Goal: Information Seeking & Learning: Learn about a topic

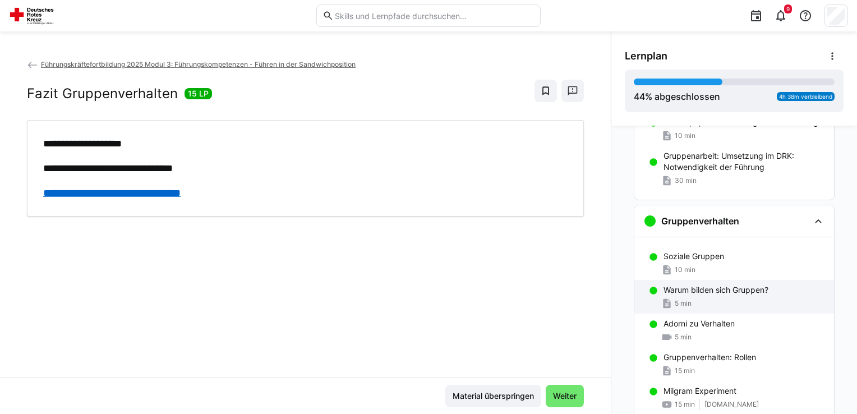
scroll to position [72, 0]
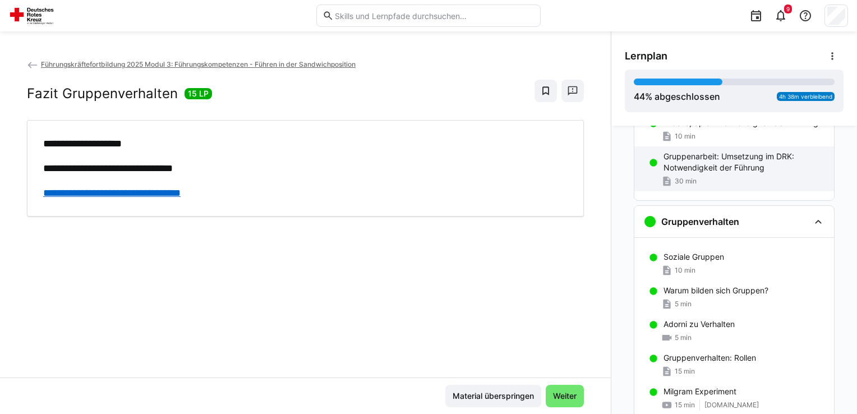
click at [689, 157] on p "Gruppenarbeit: Umsetzung im DRK: Notwendigkeit der Führung" at bounding box center [744, 162] width 162 height 22
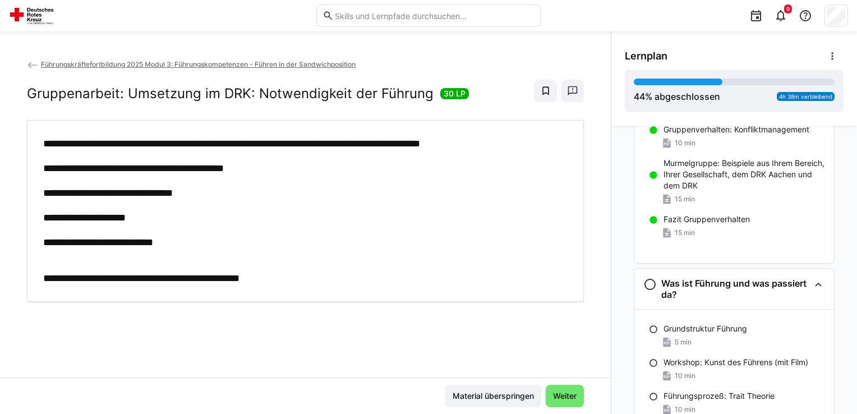
scroll to position [597, 0]
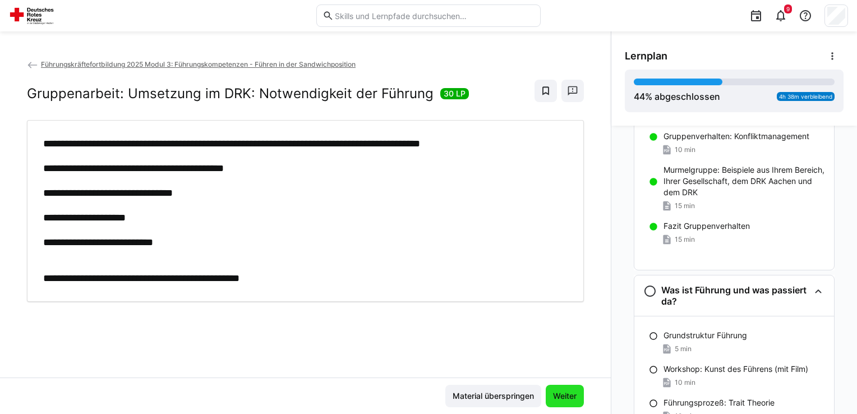
click at [552, 399] on span "Weiter" at bounding box center [564, 395] width 27 height 11
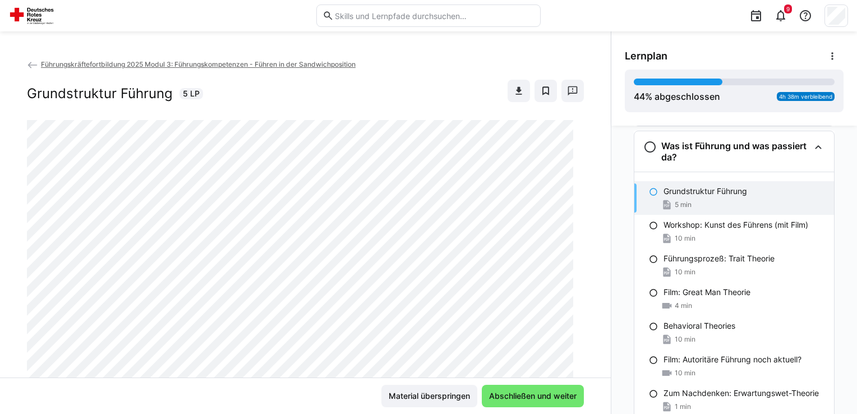
scroll to position [745, 0]
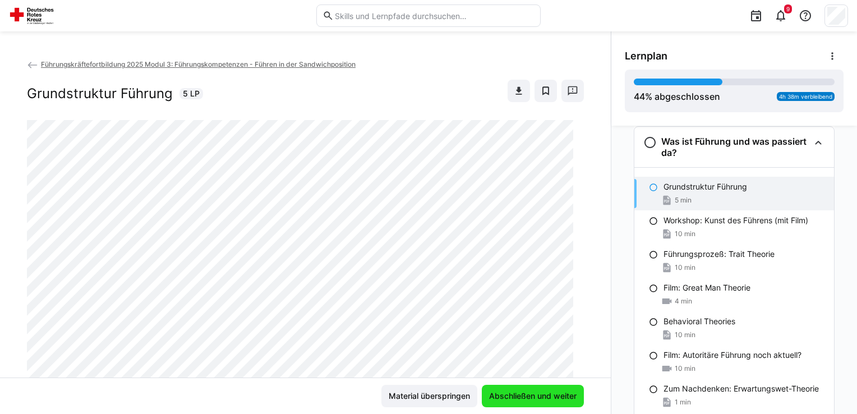
click at [552, 399] on span "Abschließen und weiter" at bounding box center [532, 395] width 91 height 11
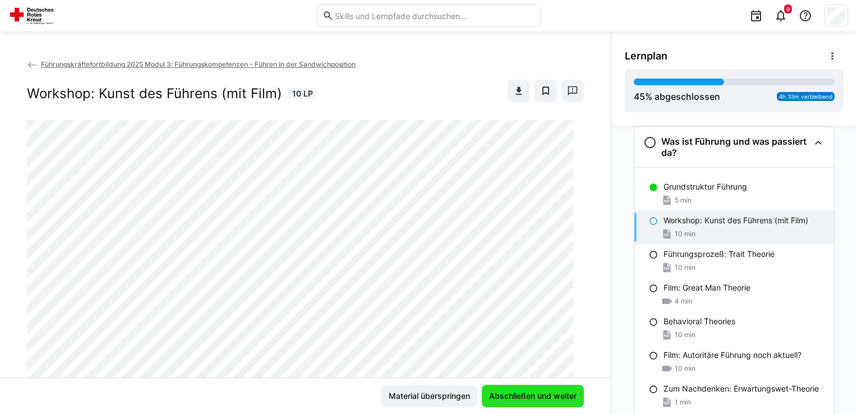
click at [552, 399] on span "Abschließen und weiter" at bounding box center [532, 395] width 91 height 11
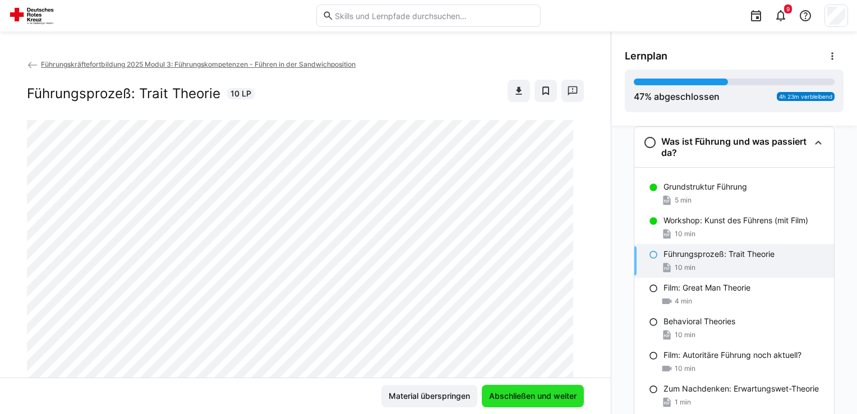
click at [552, 399] on span "Abschließen und weiter" at bounding box center [532, 395] width 91 height 11
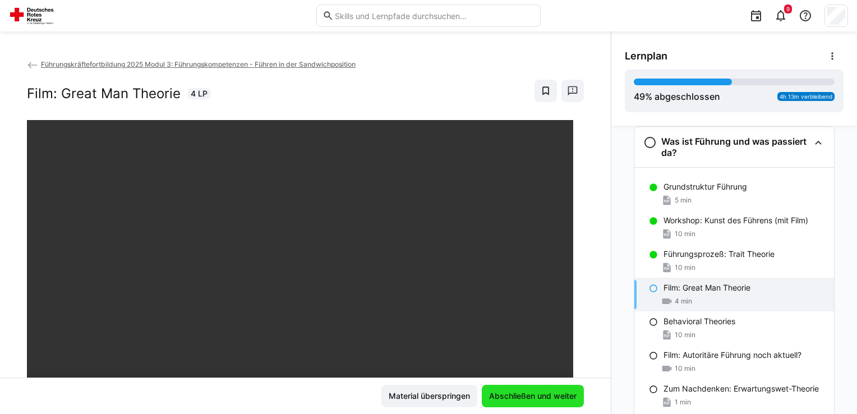
click at [552, 399] on span "Abschließen und weiter" at bounding box center [532, 395] width 91 height 11
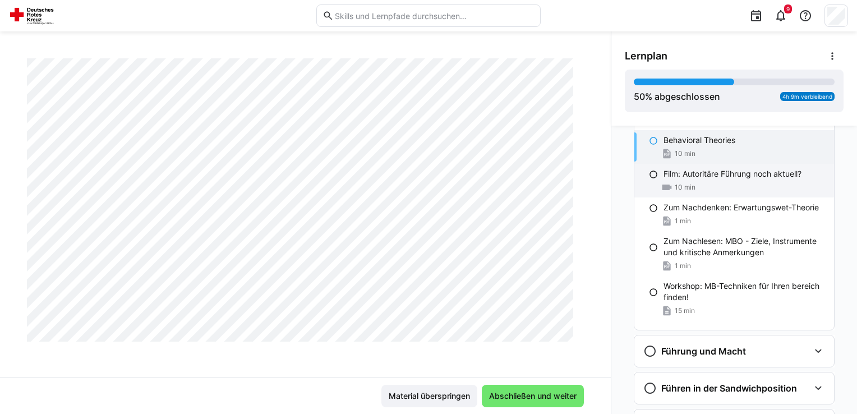
scroll to position [927, 0]
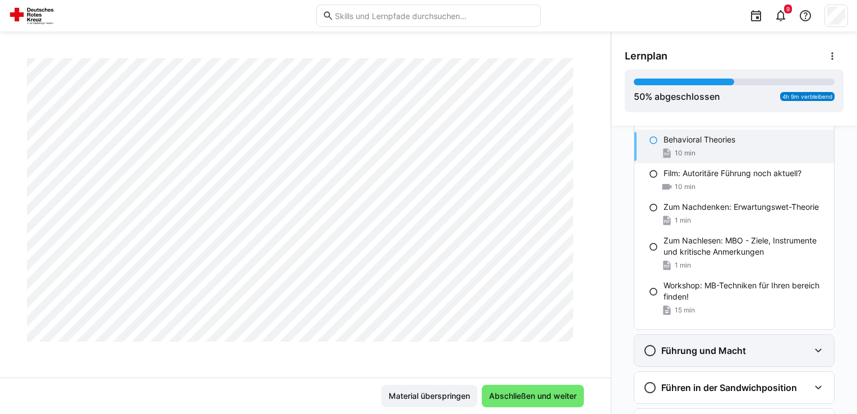
click at [812, 348] on eds-icon at bounding box center [818, 350] width 13 height 13
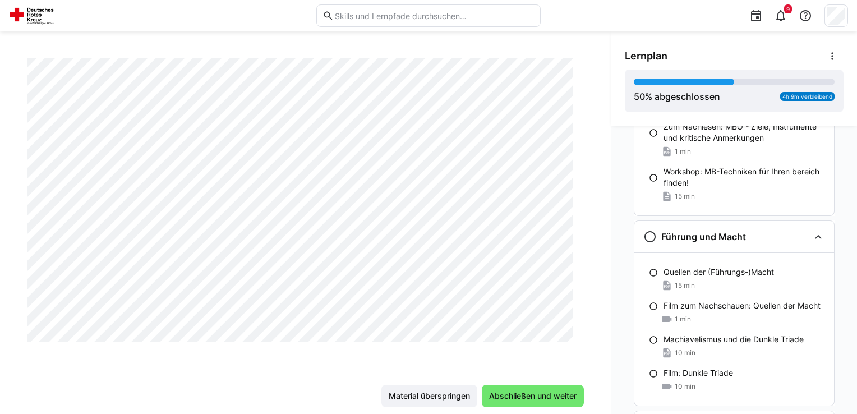
scroll to position [524, 0]
click at [497, 394] on span "Abschließen und weiter" at bounding box center [532, 395] width 91 height 11
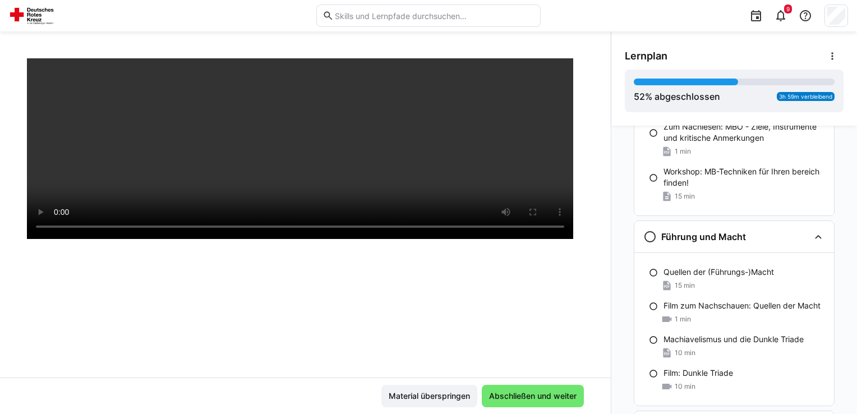
scroll to position [191, 0]
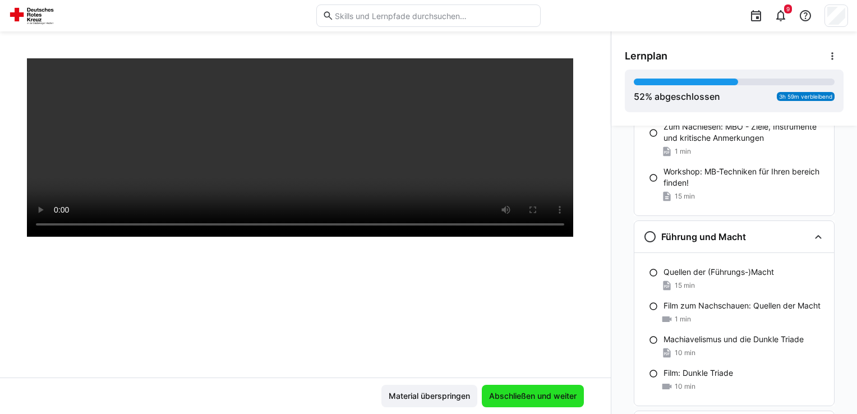
click at [514, 400] on span "Abschließen und weiter" at bounding box center [532, 395] width 91 height 11
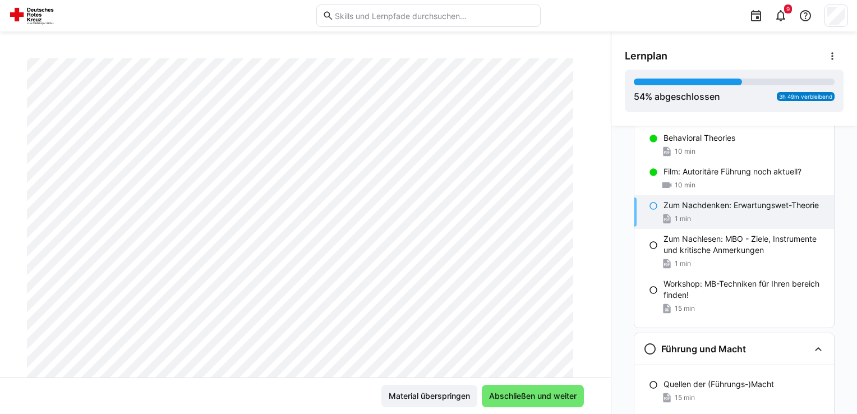
scroll to position [151, 0]
click at [507, 402] on span "Abschließen und weiter" at bounding box center [533, 396] width 102 height 22
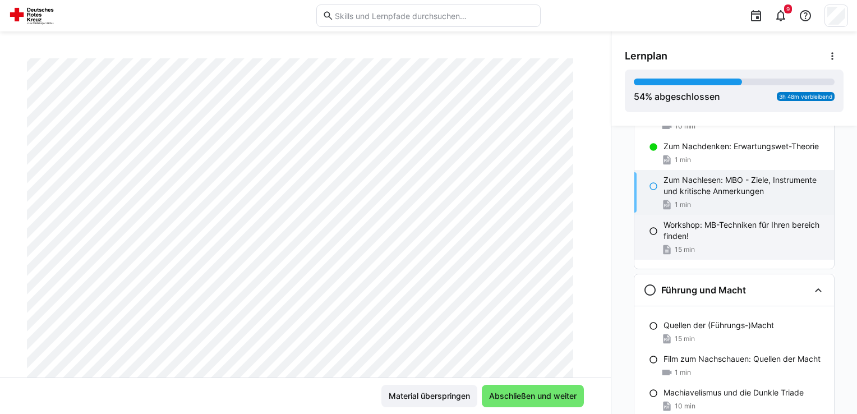
scroll to position [982, 0]
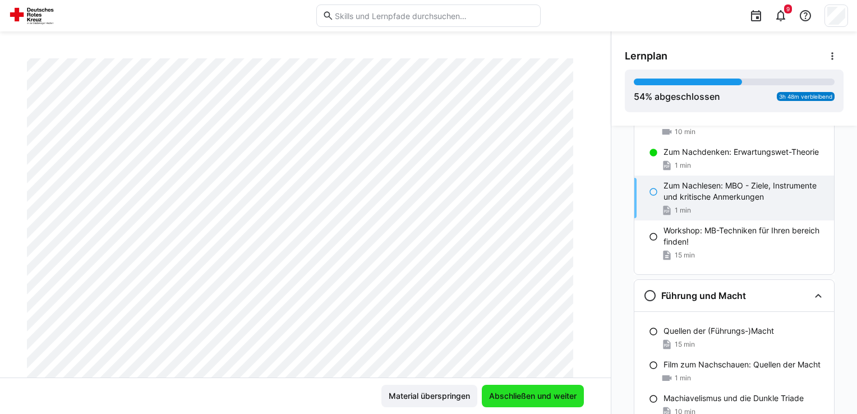
click at [515, 397] on span "Abschließen und weiter" at bounding box center [532, 395] width 91 height 11
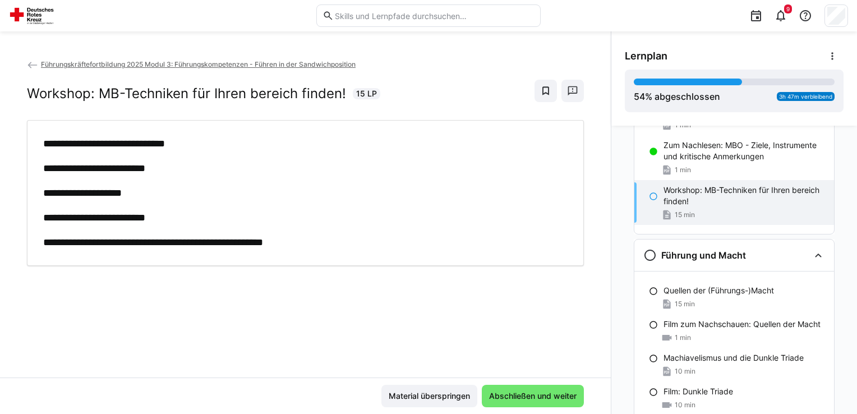
scroll to position [1013, 0]
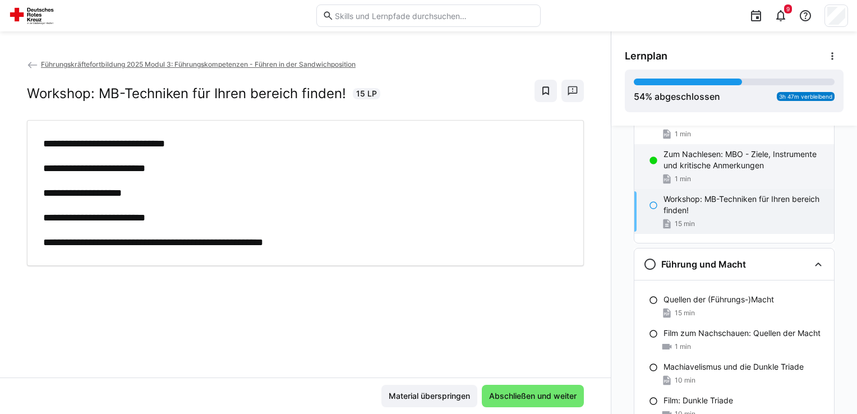
click at [711, 160] on p "Zum Nachlesen: MBO - Ziele, Instrumente und kritische Anmerkungen" at bounding box center [744, 160] width 162 height 22
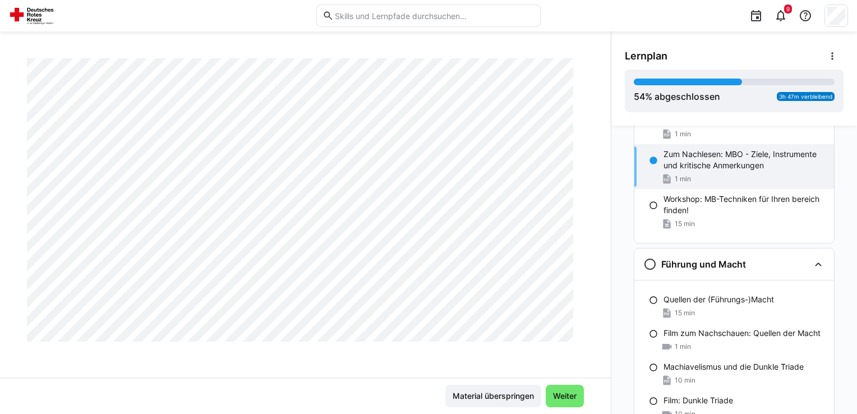
scroll to position [927, 0]
click at [568, 396] on span "Weiter" at bounding box center [564, 395] width 27 height 11
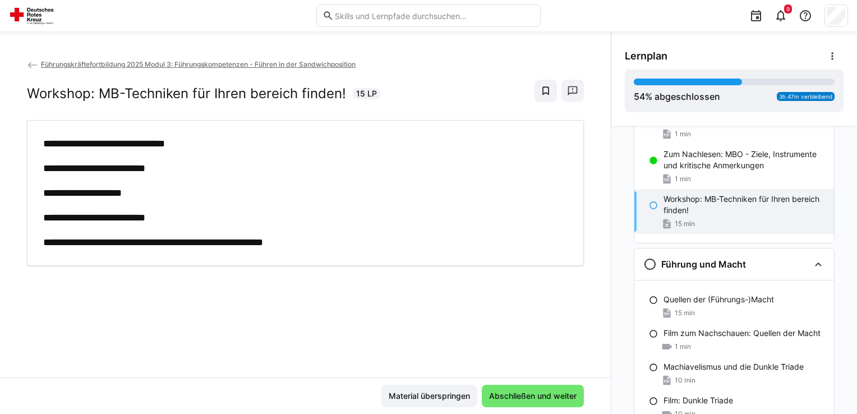
scroll to position [0, 0]
click at [507, 391] on span "Abschließen und weiter" at bounding box center [532, 395] width 91 height 11
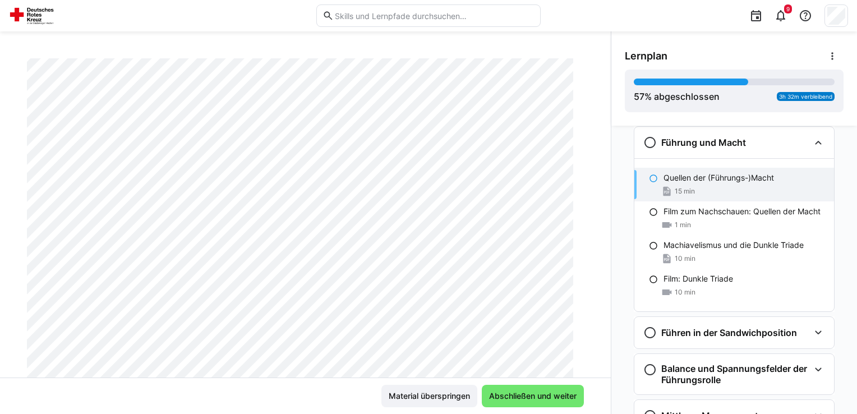
scroll to position [113, 0]
click at [494, 402] on span "Abschließen und weiter" at bounding box center [532, 395] width 91 height 11
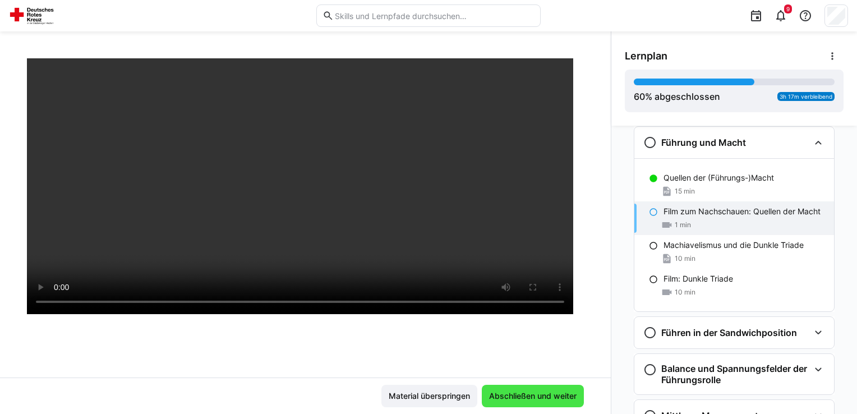
click at [494, 402] on span "Abschließen und weiter" at bounding box center [532, 395] width 91 height 11
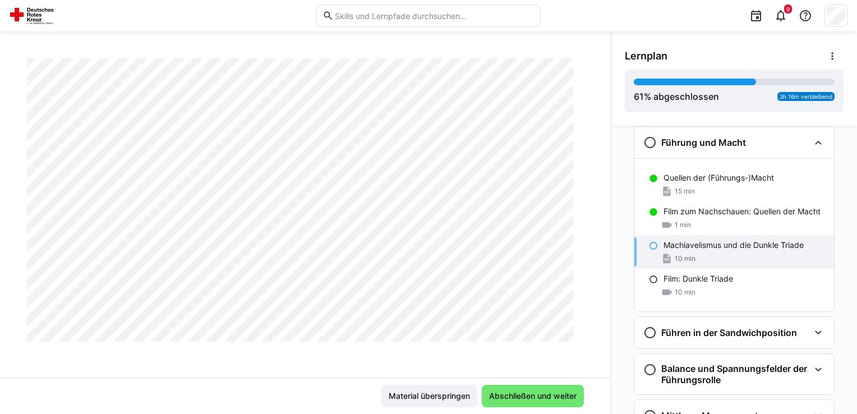
scroll to position [524, 0]
click at [507, 396] on span "Abschließen und weiter" at bounding box center [532, 395] width 91 height 11
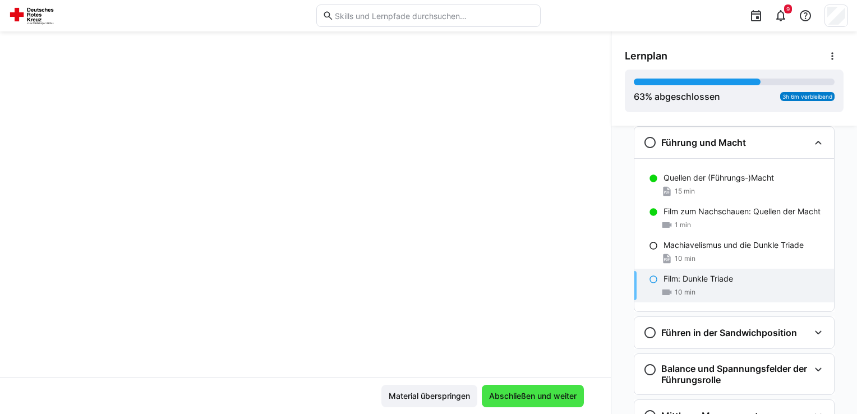
scroll to position [191, 0]
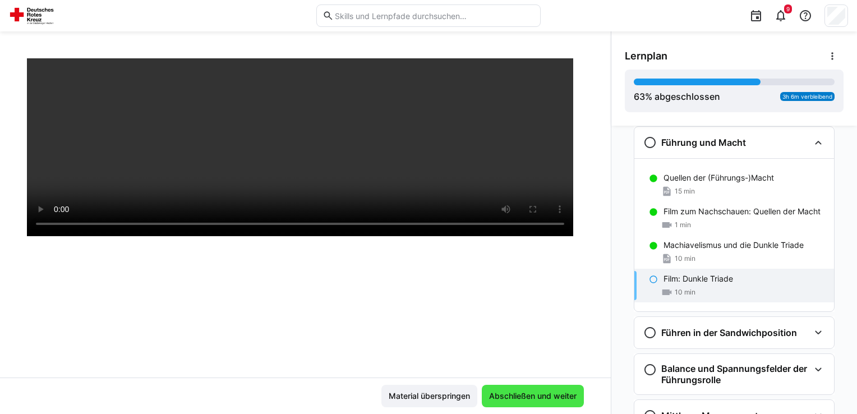
click at [507, 396] on span "Abschließen und weiter" at bounding box center [532, 395] width 91 height 11
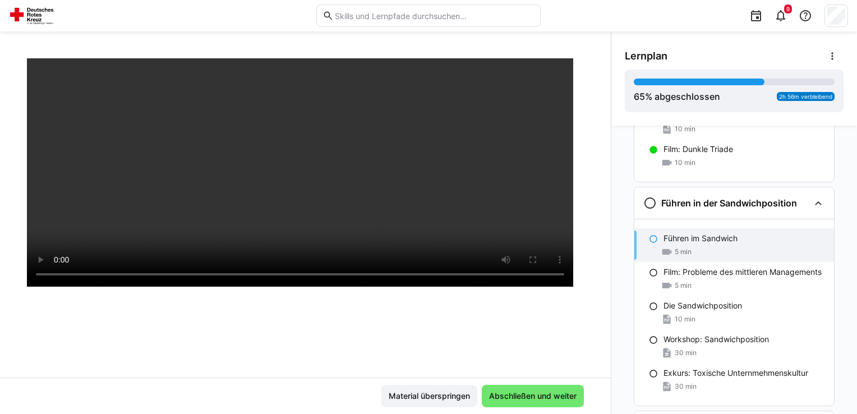
scroll to position [142, 0]
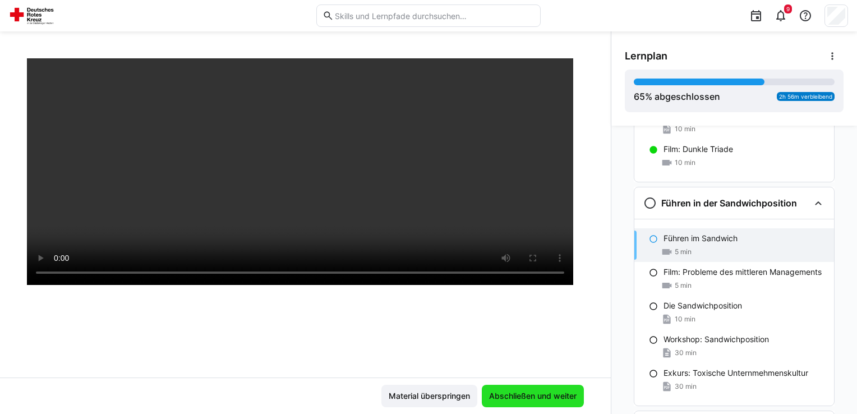
click at [499, 391] on span "Abschließen und weiter" at bounding box center [532, 395] width 91 height 11
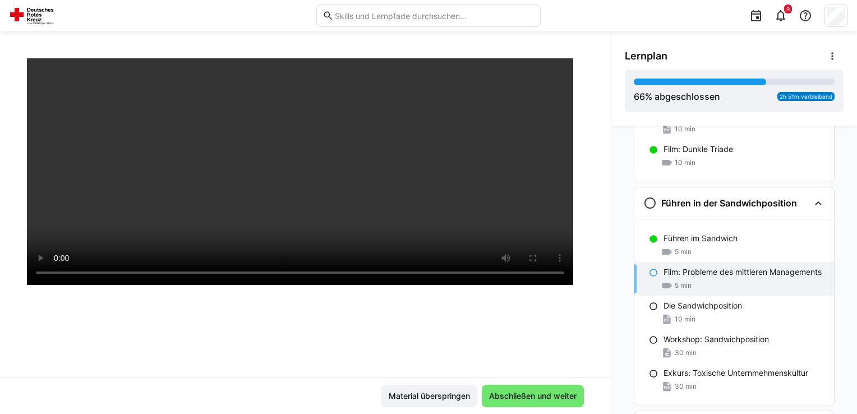
scroll to position [0, 0]
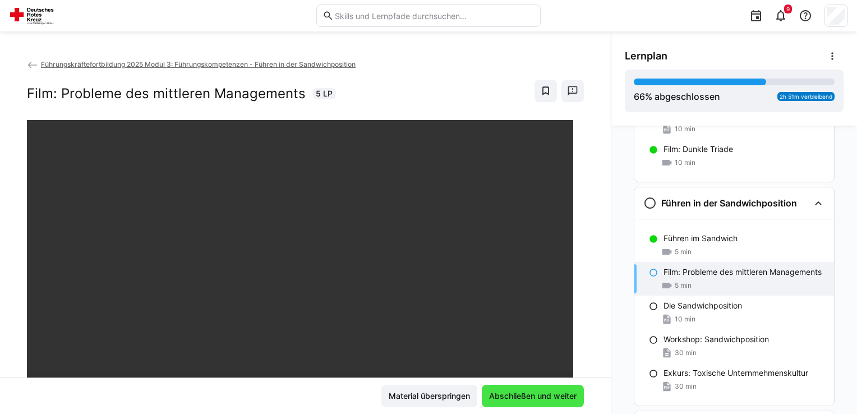
click at [487, 397] on span "Abschließen und weiter" at bounding box center [532, 395] width 91 height 11
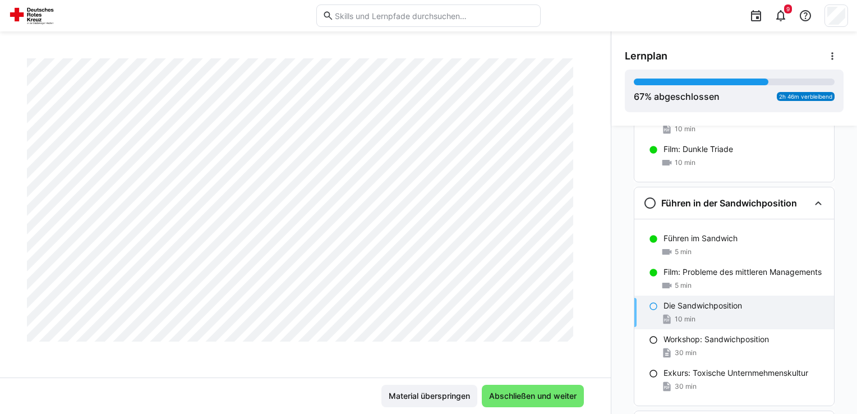
scroll to position [2481, 0]
click at [518, 397] on span "Abschließen und weiter" at bounding box center [532, 395] width 91 height 11
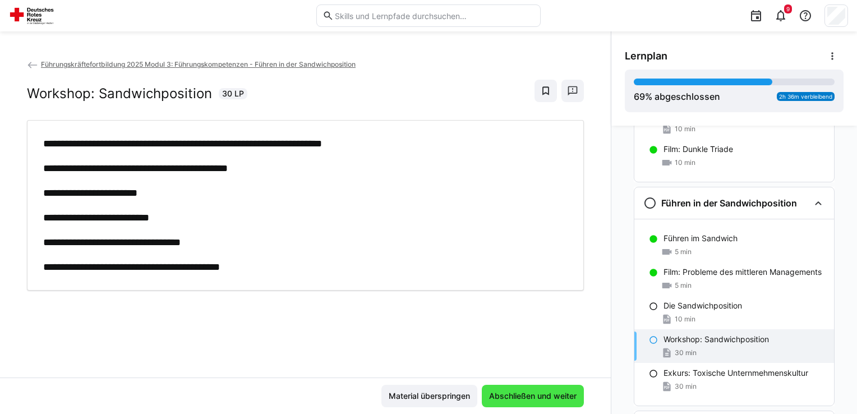
scroll to position [0, 0]
click at [496, 396] on span "Abschließen und weiter" at bounding box center [532, 395] width 91 height 11
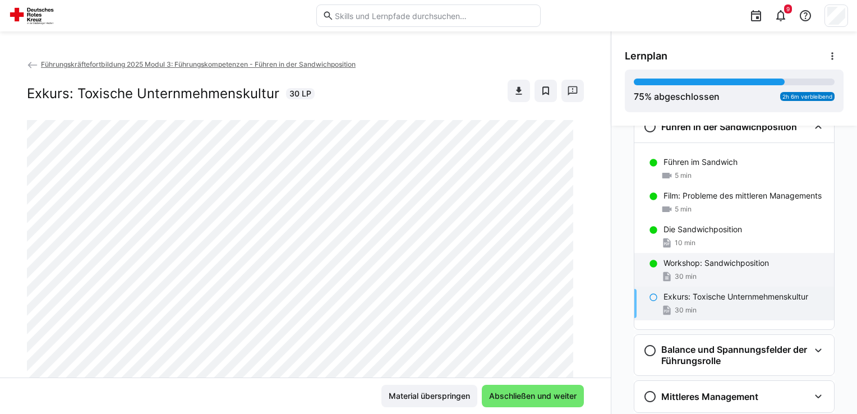
click at [702, 271] on div "30 min" at bounding box center [744, 276] width 162 height 11
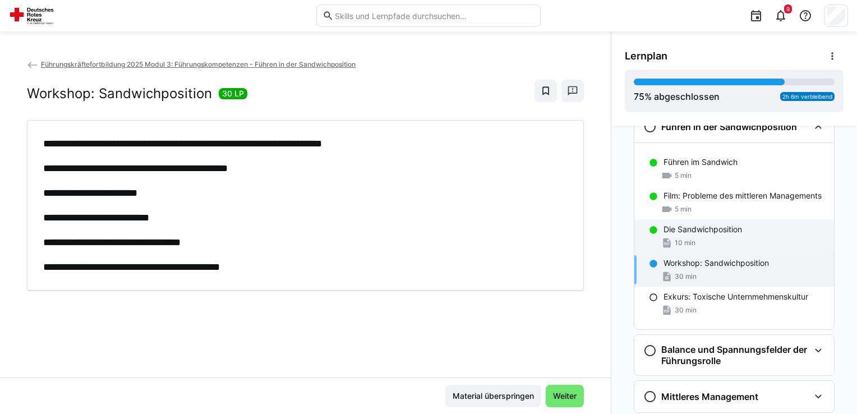
click at [698, 234] on div "Die Sandwichposition 10 min" at bounding box center [734, 236] width 200 height 34
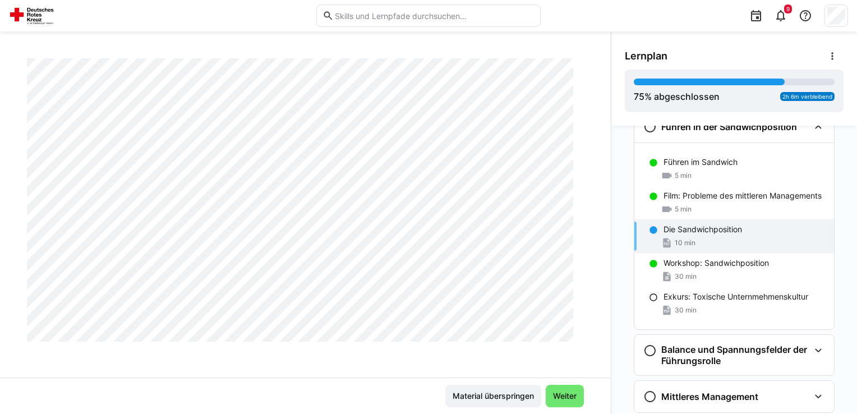
scroll to position [2481, 0]
click at [560, 396] on span "Weiter" at bounding box center [564, 395] width 27 height 11
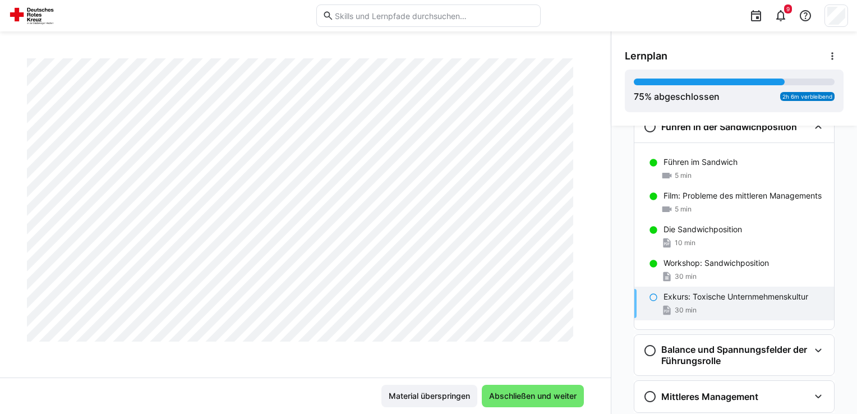
scroll to position [524, 0]
click at [503, 398] on span "Abschließen und weiter" at bounding box center [532, 395] width 91 height 11
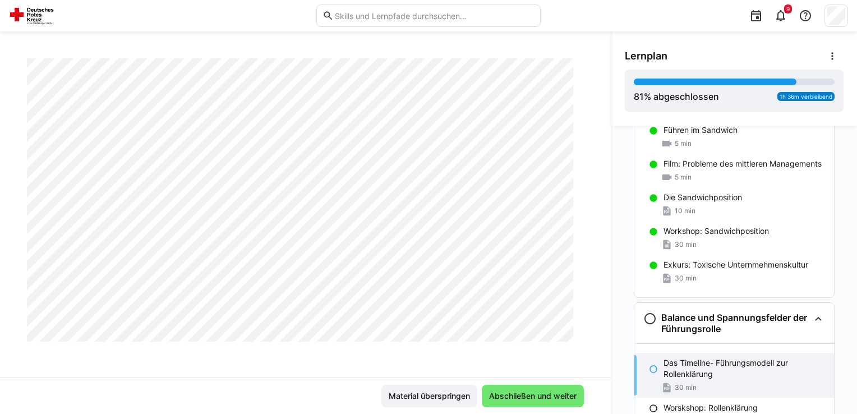
scroll to position [891, 0]
click at [542, 394] on span "Abschließen und weiter" at bounding box center [532, 395] width 91 height 11
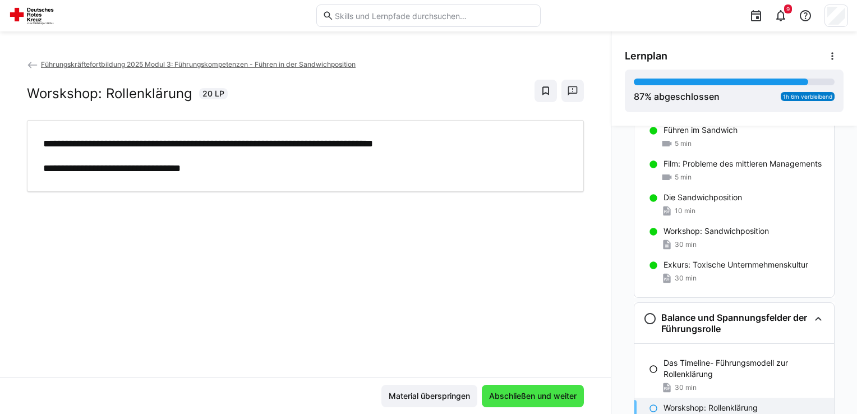
scroll to position [0, 0]
click at [506, 394] on span "Abschließen und weiter" at bounding box center [532, 395] width 91 height 11
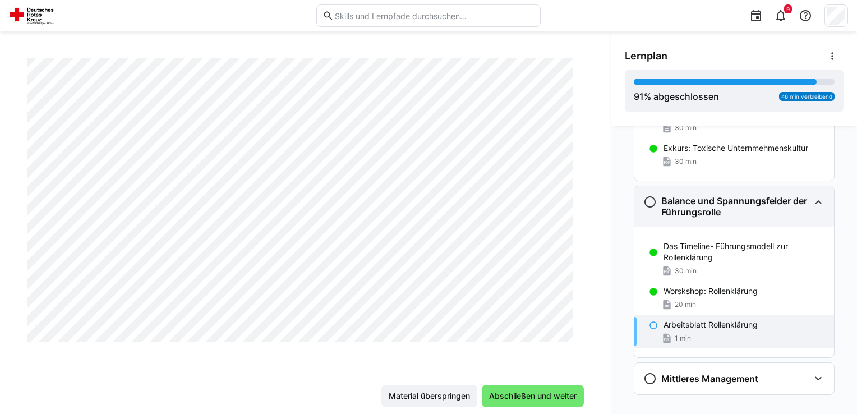
scroll to position [1496, 0]
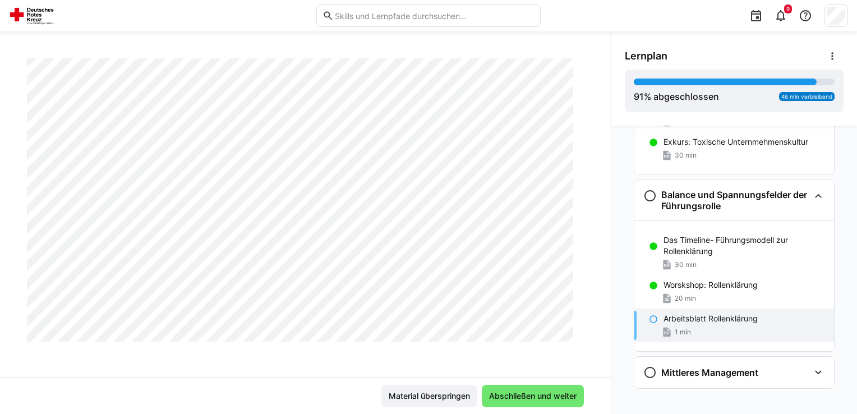
click at [666, 319] on p "Arbeitsblatt Rollenklärung" at bounding box center [710, 318] width 94 height 11
click at [505, 398] on span "Abschließen und weiter" at bounding box center [532, 395] width 91 height 11
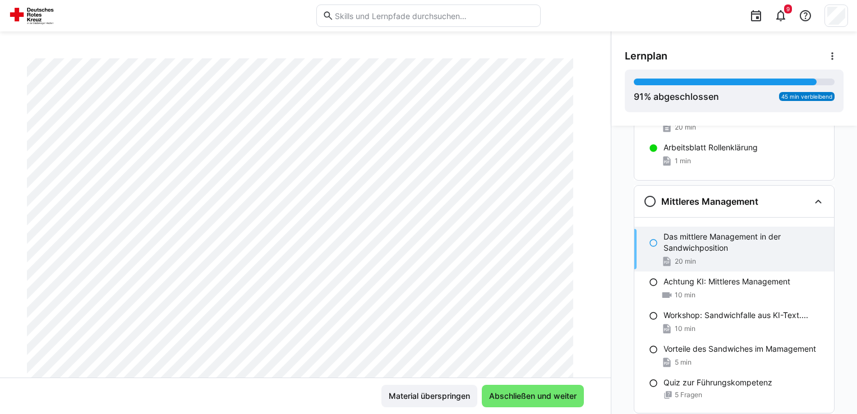
scroll to position [0, 0]
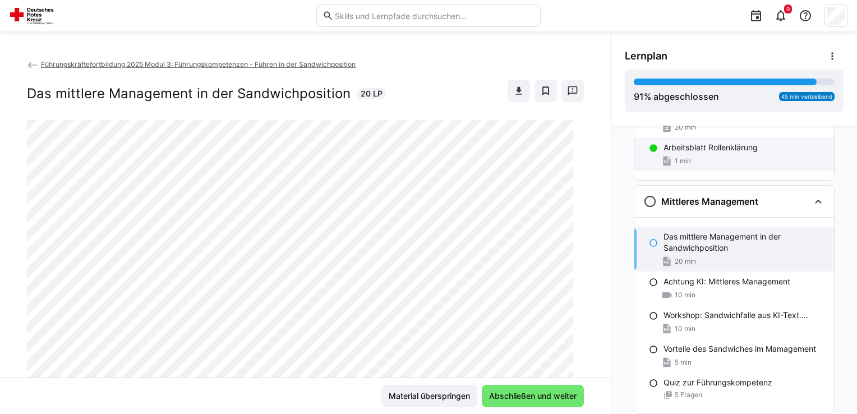
click at [685, 156] on span "1 min" at bounding box center [683, 160] width 16 height 9
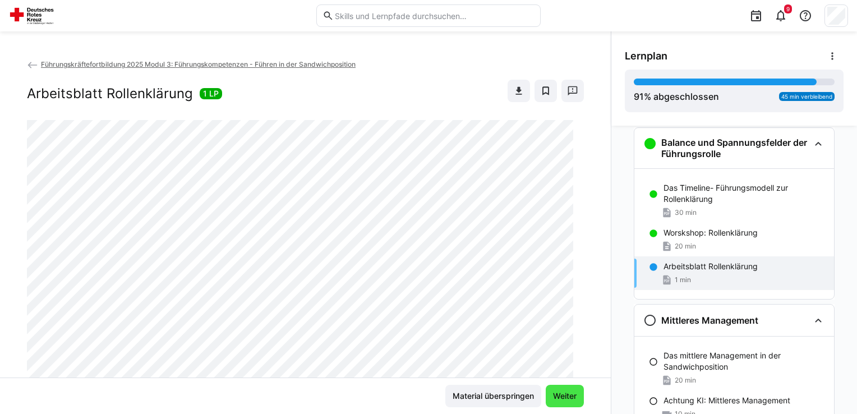
click at [559, 394] on span "Weiter" at bounding box center [564, 395] width 27 height 11
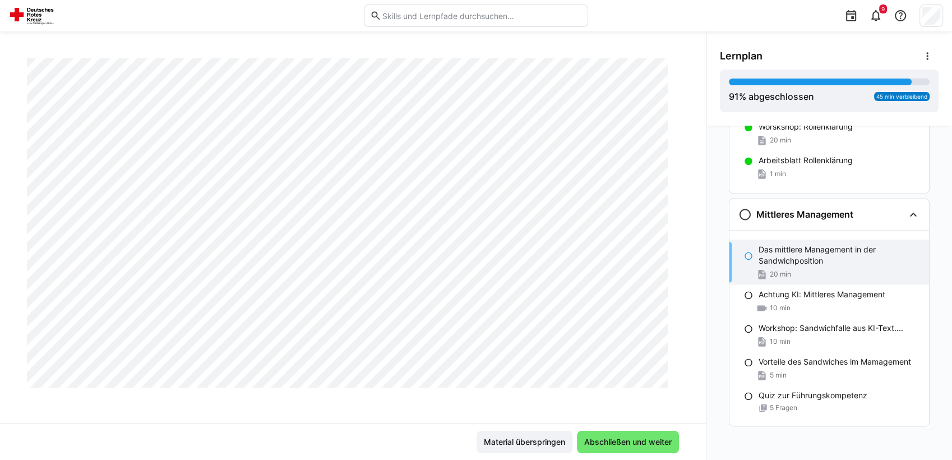
scroll to position [3819, 0]
click at [602, 413] on span "Abschließen und weiter" at bounding box center [628, 441] width 91 height 11
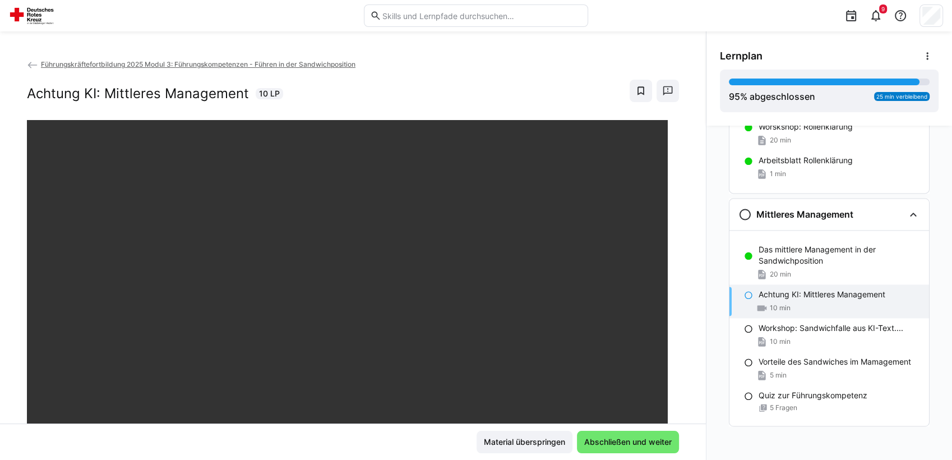
scroll to position [191, 0]
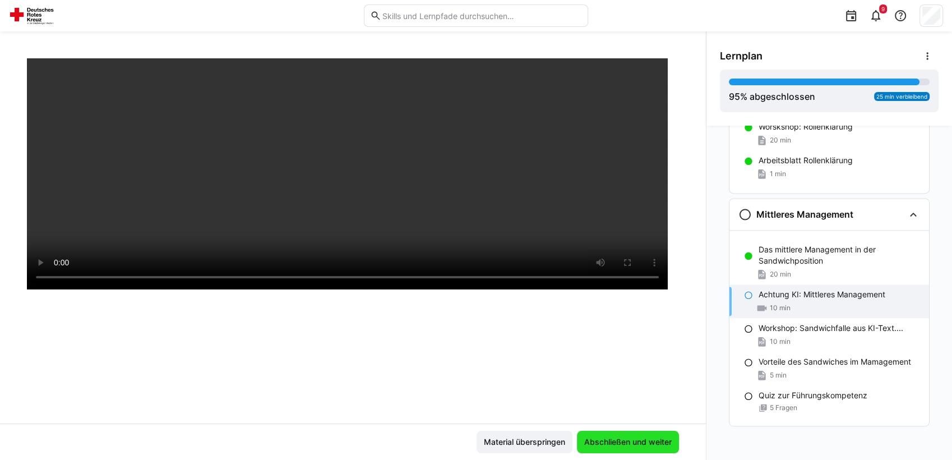
click at [613, 413] on span "Abschließen und weiter" at bounding box center [628, 442] width 102 height 22
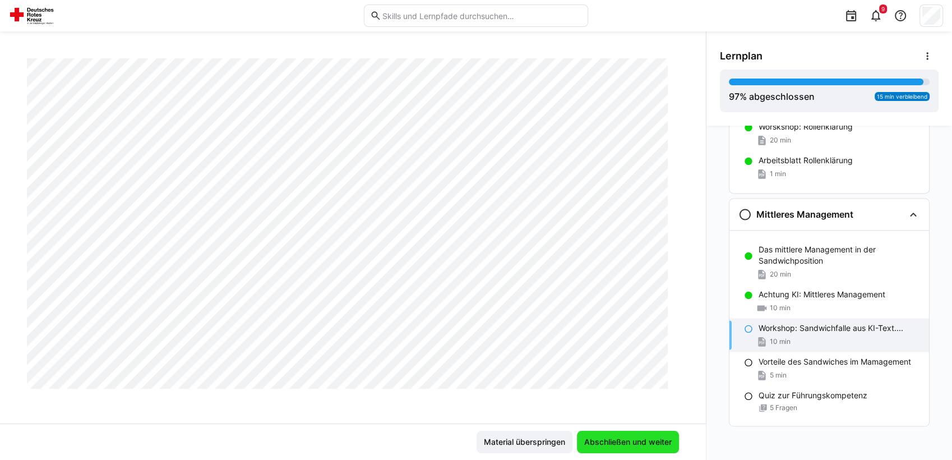
click at [597, 413] on span "Abschließen und weiter" at bounding box center [628, 441] width 91 height 11
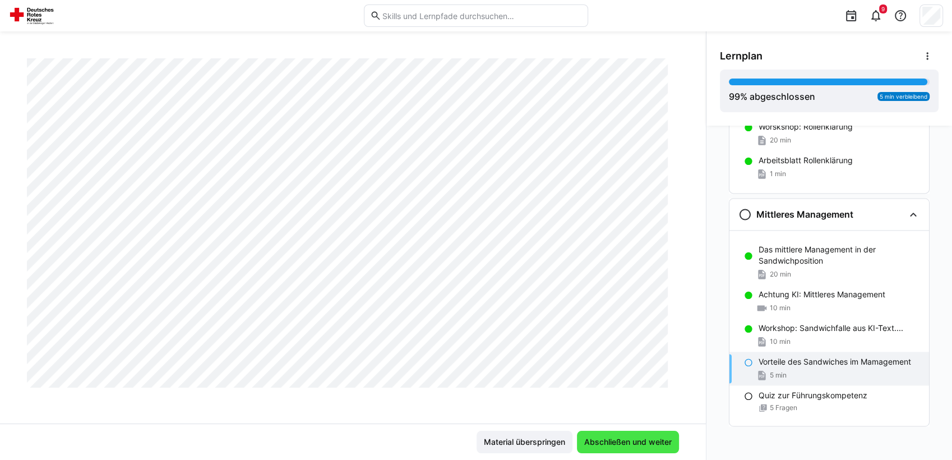
scroll to position [612, 0]
click at [593, 413] on span "Abschließen und weiter" at bounding box center [628, 441] width 91 height 11
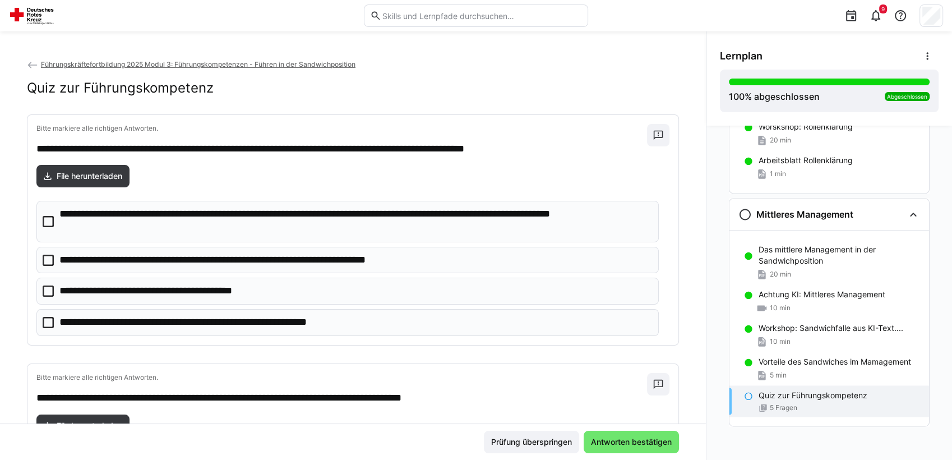
click at [44, 216] on icon at bounding box center [48, 221] width 11 height 11
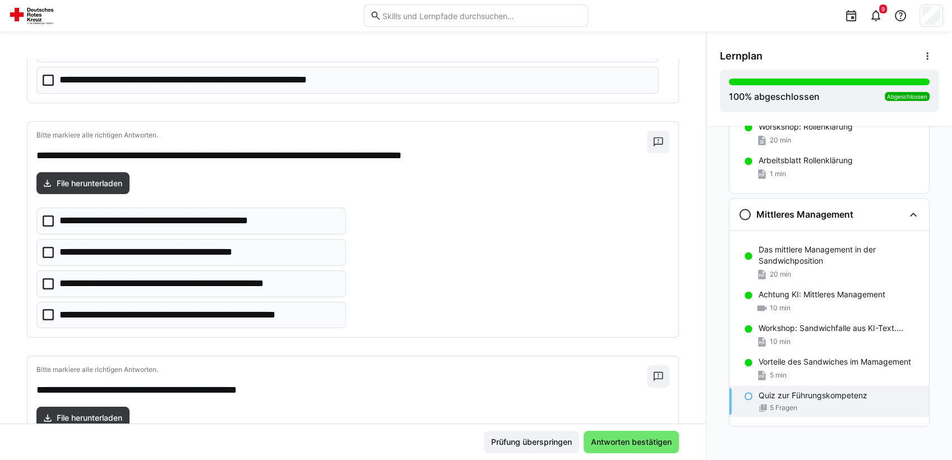
scroll to position [245, 0]
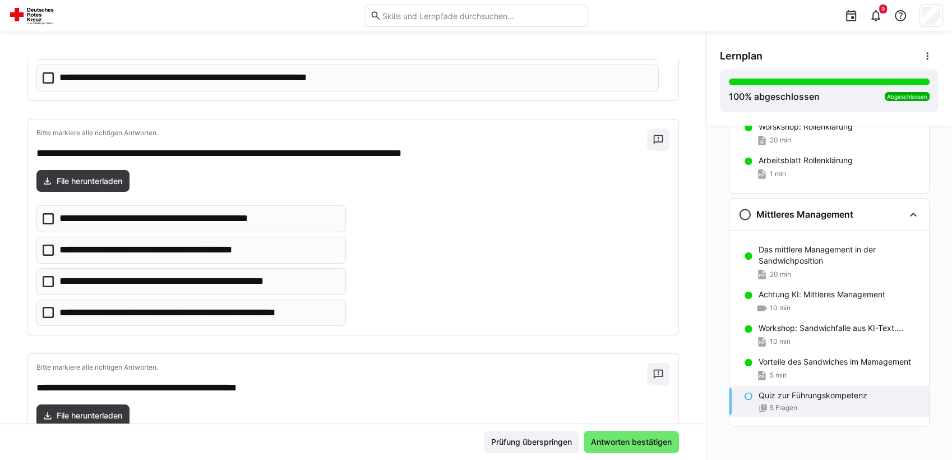
click at [44, 310] on icon at bounding box center [48, 312] width 11 height 11
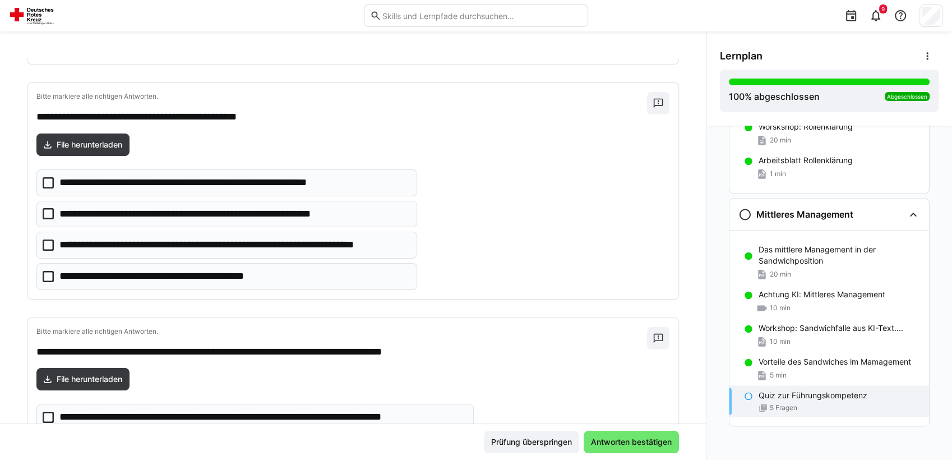
scroll to position [516, 0]
click at [46, 243] on icon at bounding box center [48, 244] width 11 height 11
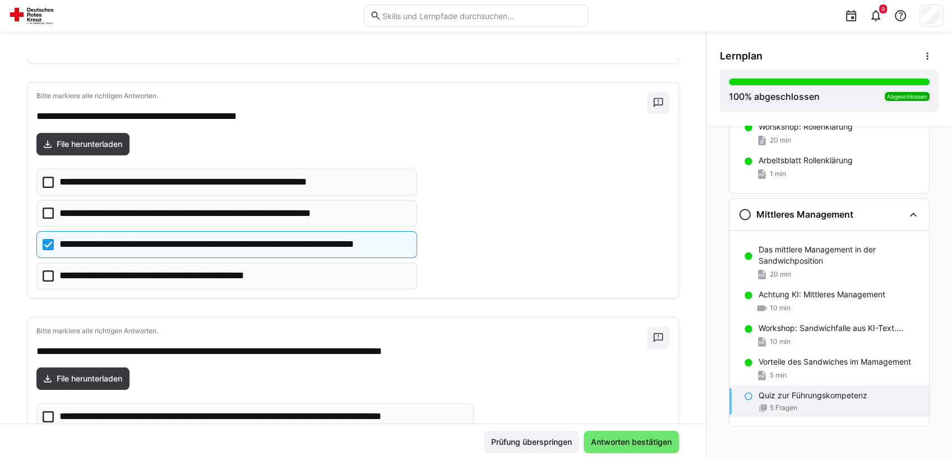
click at [48, 270] on icon at bounding box center [48, 275] width 11 height 11
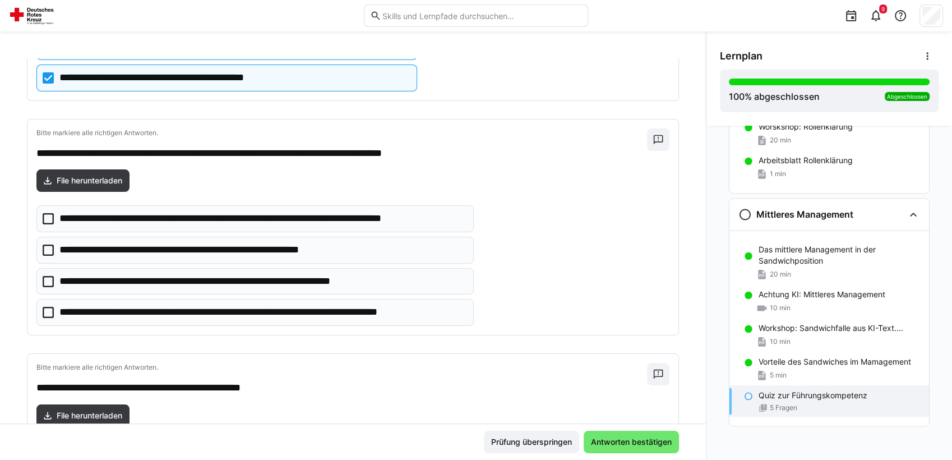
scroll to position [735, 0]
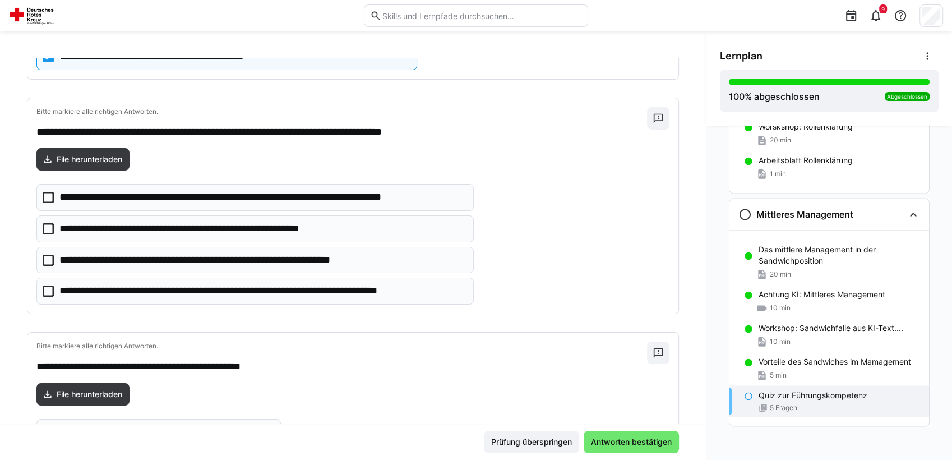
click at [47, 288] on icon at bounding box center [48, 290] width 11 height 11
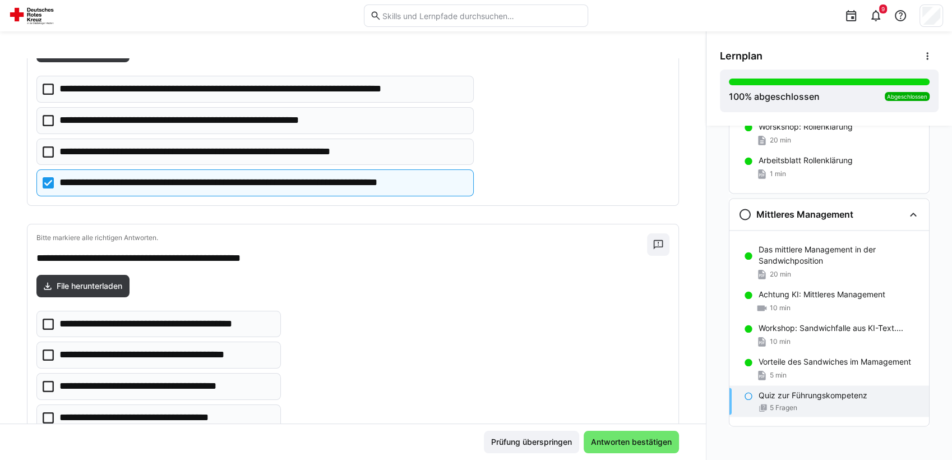
scroll to position [883, 0]
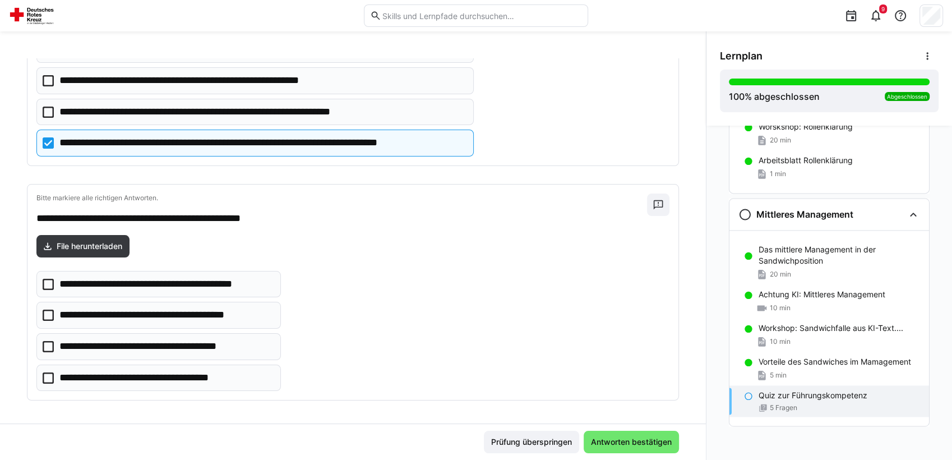
click at [48, 375] on icon at bounding box center [48, 377] width 11 height 11
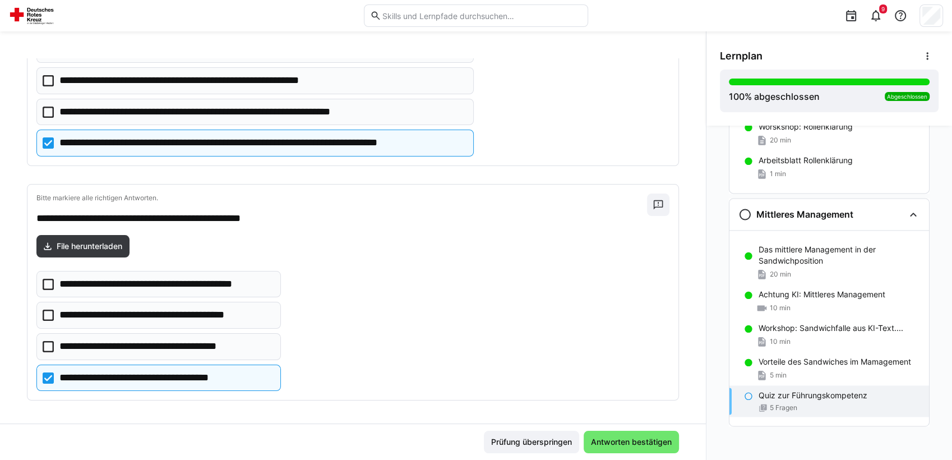
click at [45, 343] on icon at bounding box center [48, 346] width 11 height 11
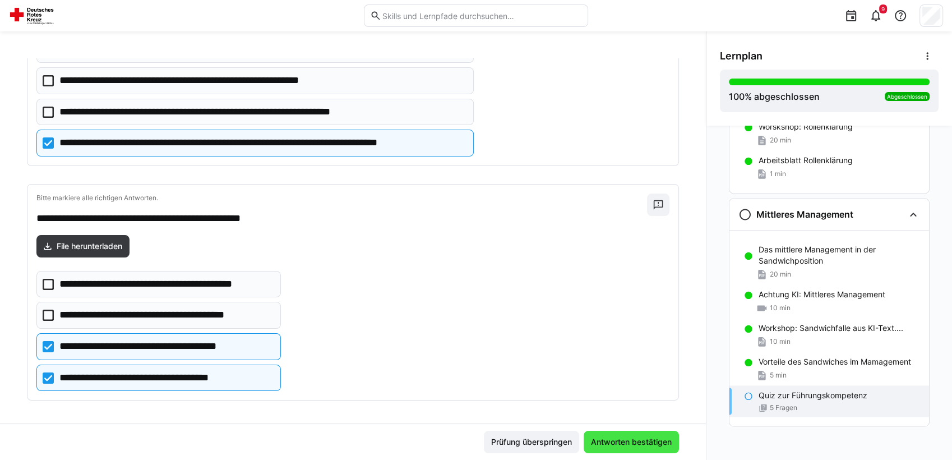
click at [603, 413] on span "Antworten bestätigen" at bounding box center [631, 441] width 84 height 11
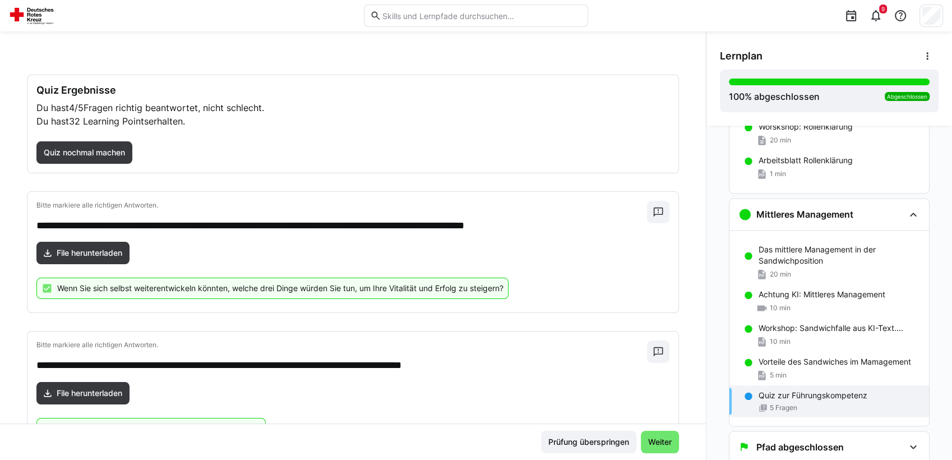
scroll to position [0, 0]
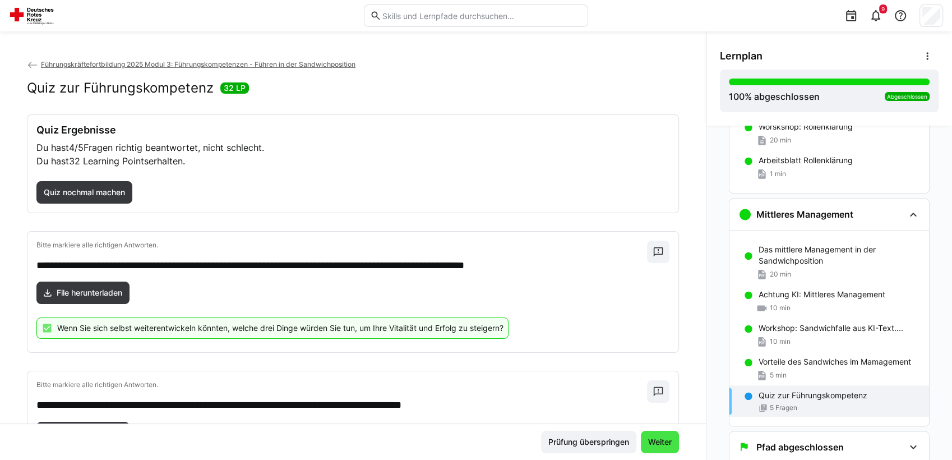
click at [647, 413] on span "Weiter" at bounding box center [660, 441] width 27 height 11
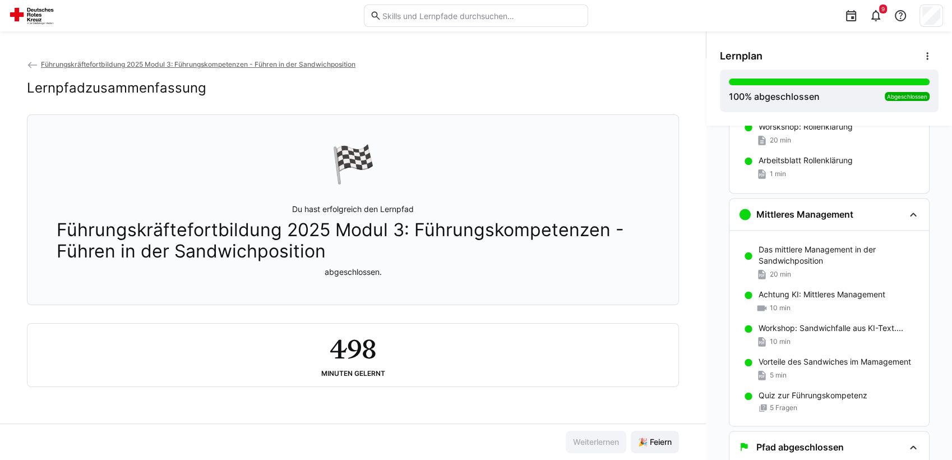
scroll to position [1691, 0]
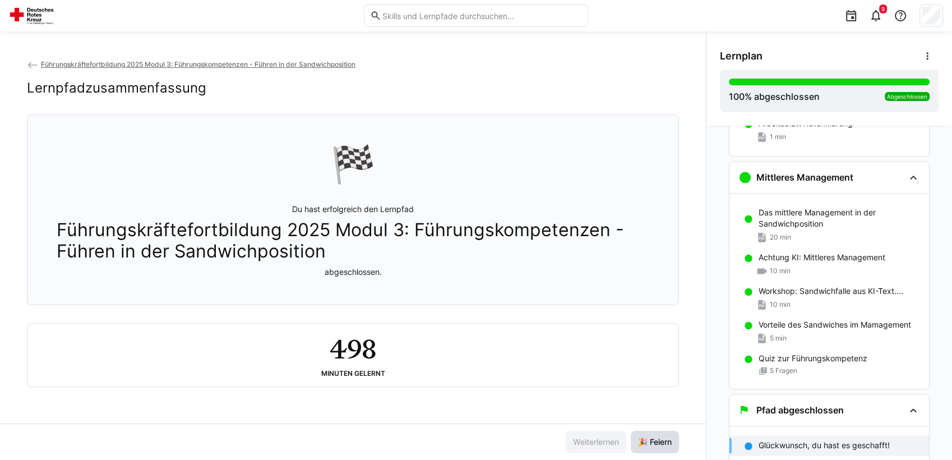
click at [642, 413] on span "🎉 Feiern" at bounding box center [655, 441] width 37 height 11
